Goal: Navigation & Orientation: Find specific page/section

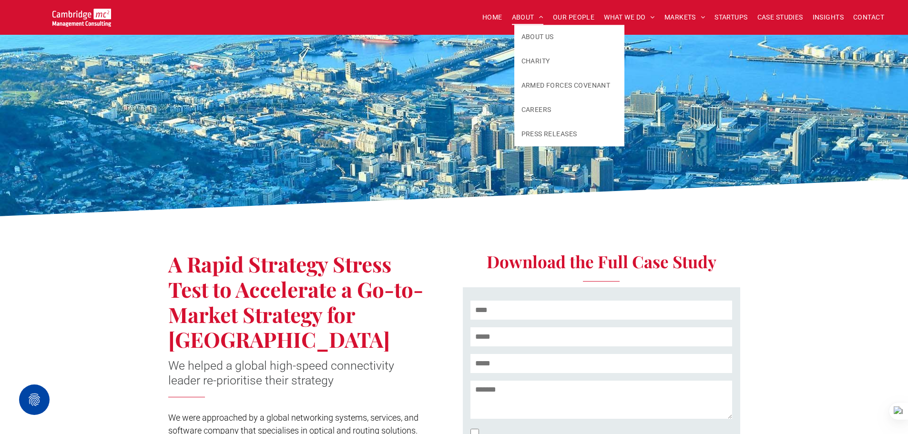
scroll to position [429, 0]
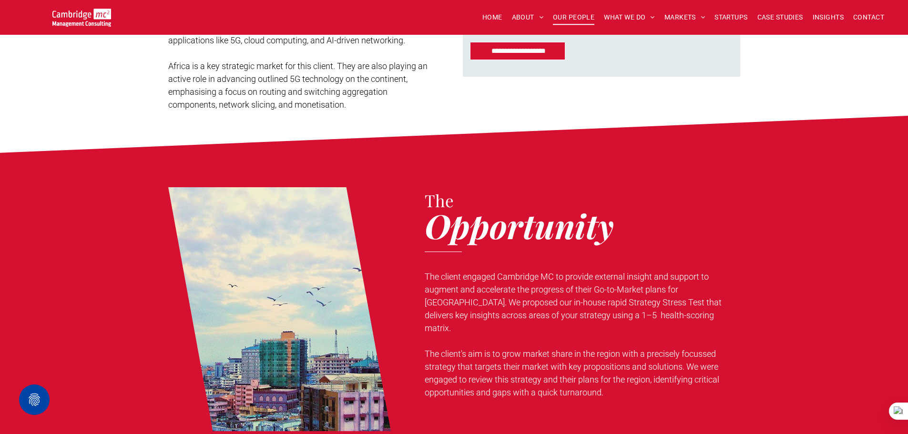
click at [589, 18] on span "OUR PEOPLE" at bounding box center [573, 17] width 41 height 15
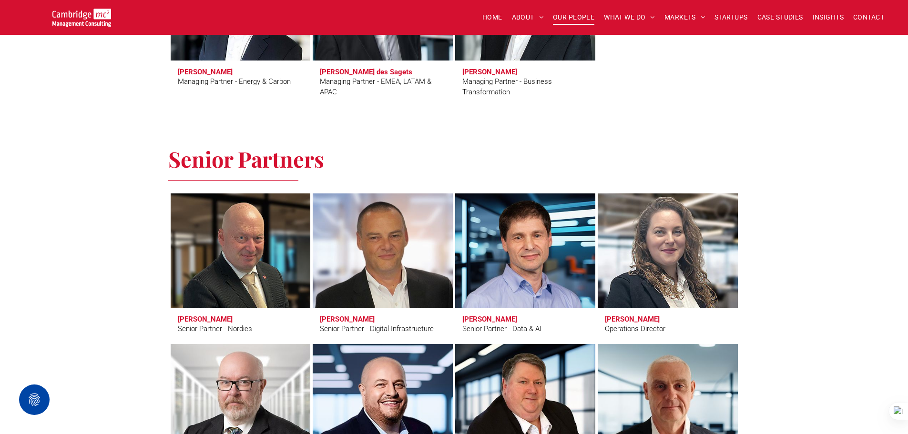
scroll to position [1144, 0]
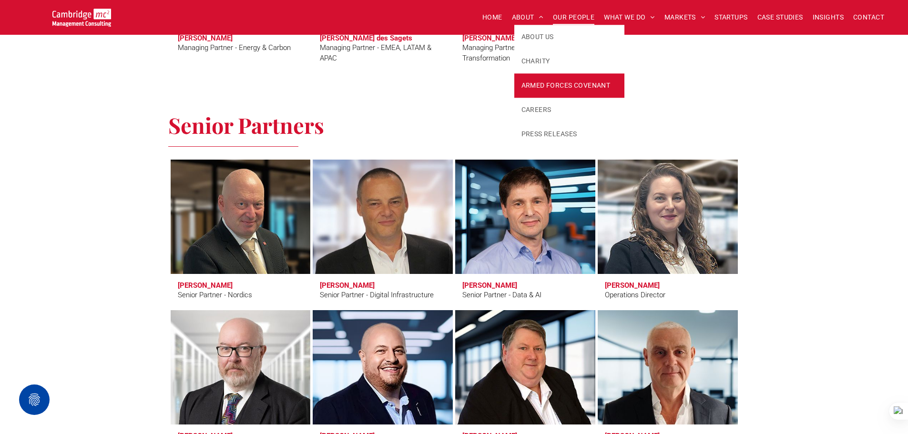
click at [543, 83] on span "ARMED FORCES COVENANT" at bounding box center [565, 86] width 89 height 10
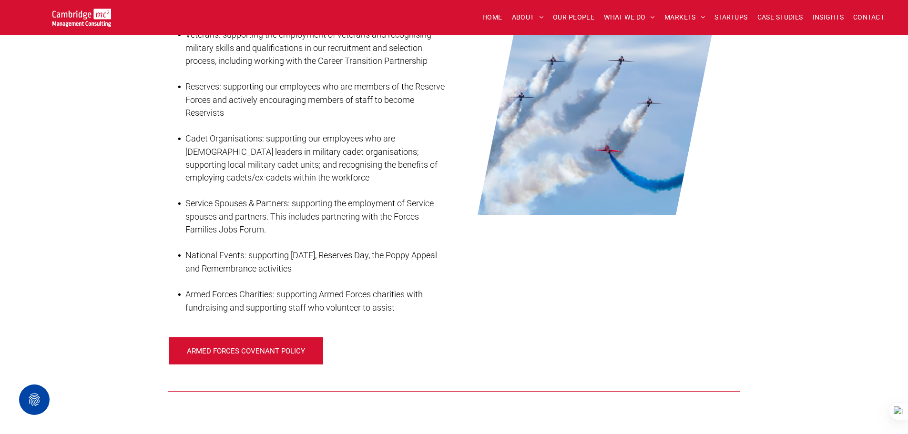
scroll to position [858, 0]
